Goal: Entertainment & Leisure: Consume media (video, audio)

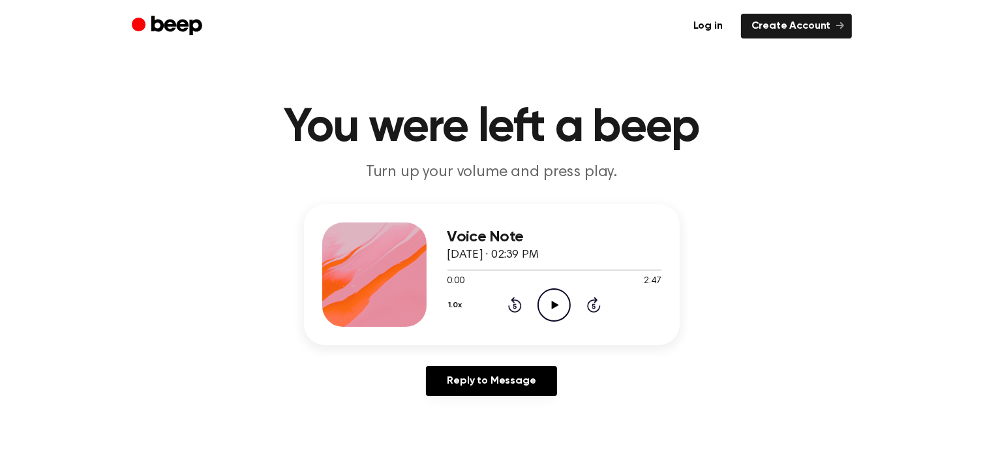
click at [551, 299] on icon "Play Audio" at bounding box center [554, 304] width 33 height 33
click at [551, 298] on icon "Play Audio" at bounding box center [554, 304] width 33 height 33
click at [911, 14] on header "Log in Create Account" at bounding box center [491, 26] width 983 height 52
click at [557, 297] on icon "Play Audio" at bounding box center [554, 304] width 33 height 33
click at [555, 311] on icon "Play Audio" at bounding box center [554, 304] width 33 height 33
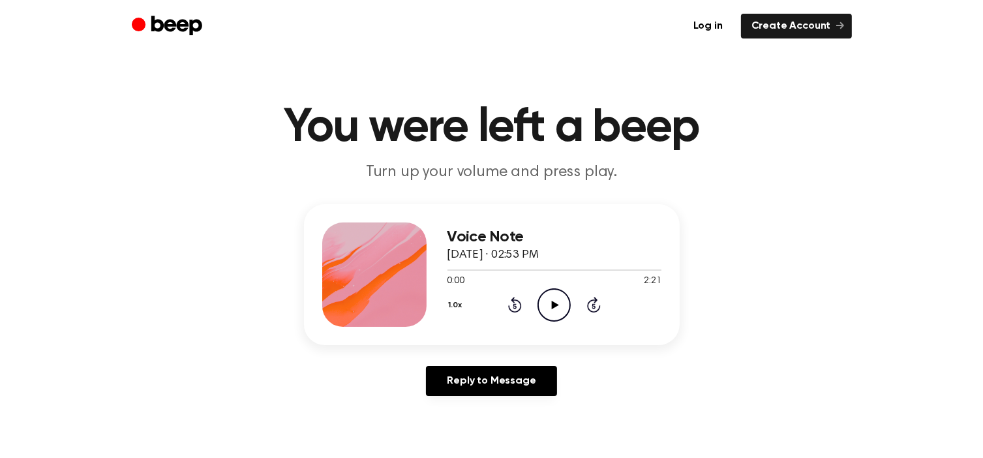
click at [557, 297] on icon "Play Audio" at bounding box center [554, 304] width 33 height 33
click at [553, 301] on icon "Play Audio" at bounding box center [554, 304] width 33 height 33
